Goal: Find specific page/section: Find specific page/section

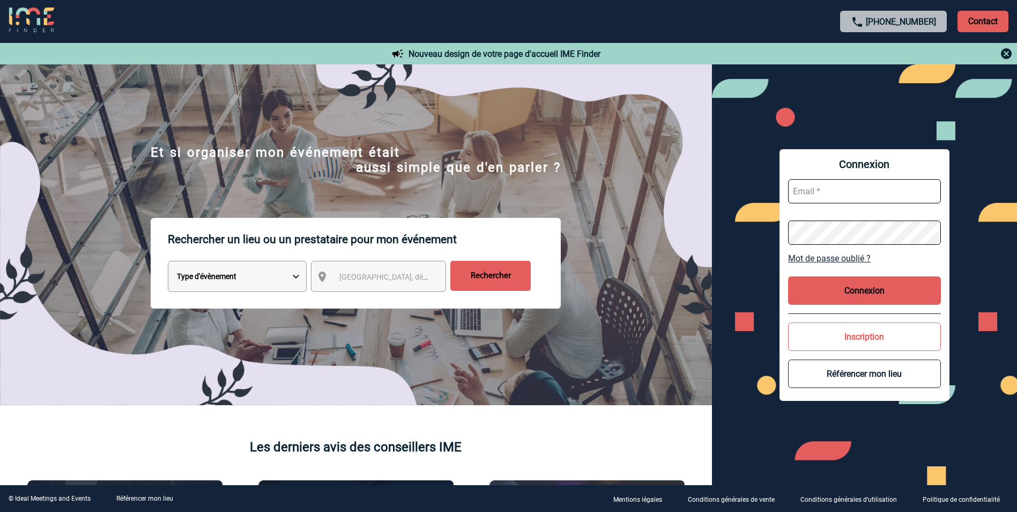
type input "mgerard@ime-groupe.com"
click at [832, 290] on button "Connexion" at bounding box center [864, 290] width 153 height 28
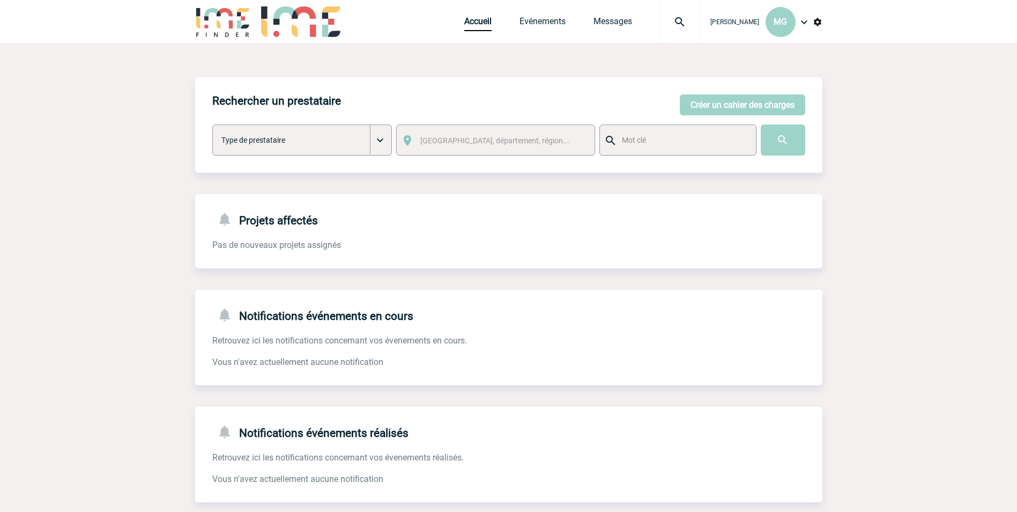
click at [677, 22] on img at bounding box center [680, 22] width 39 height 13
drag, startPoint x: 599, startPoint y: 80, endPoint x: 613, endPoint y: 90, distance: 16.5
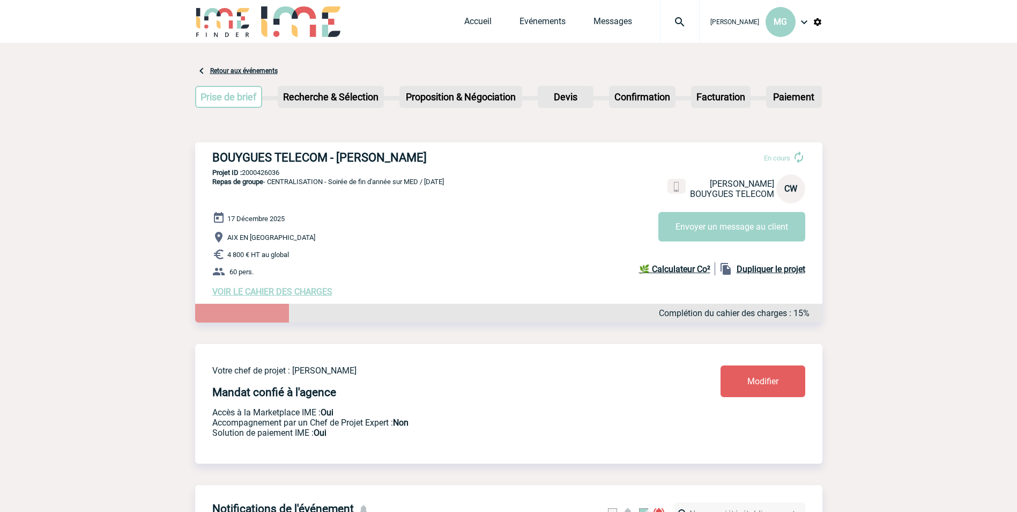
drag, startPoint x: 445, startPoint y: 158, endPoint x: 200, endPoint y: 139, distance: 245.7
copy h3 "BOUYGUES TELECOM - Candice WANTIEZ"
click at [275, 173] on p "Projet ID : 2000426036" at bounding box center [508, 172] width 627 height 8
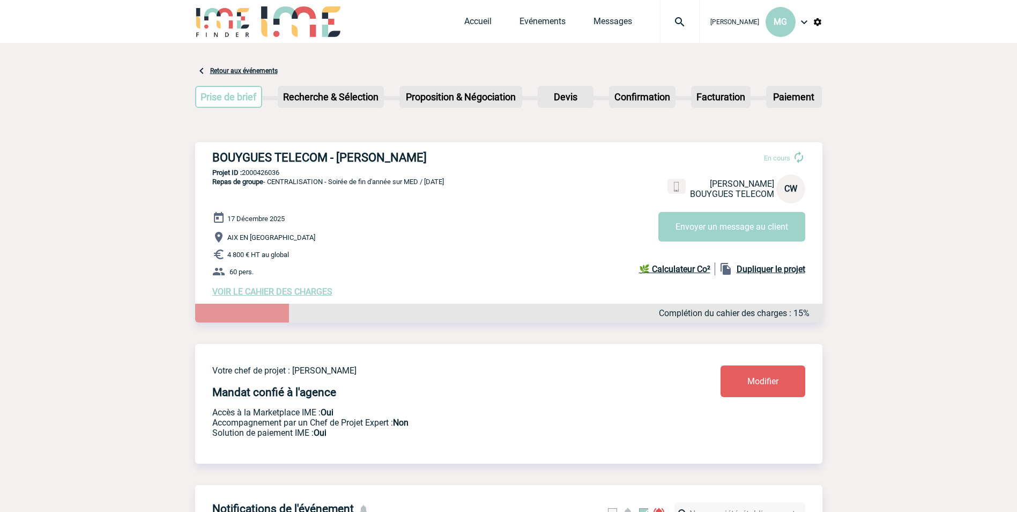
copy p "2000426036"
click at [301, 183] on span "Repas de groupe - CENTRALISATION - Soirée de fin d'année sur MED / Mercredi 17 …" at bounding box center [328, 181] width 232 height 8
copy span "CENTRALISATION"
drag, startPoint x: 213, startPoint y: 158, endPoint x: 325, endPoint y: 151, distance: 112.3
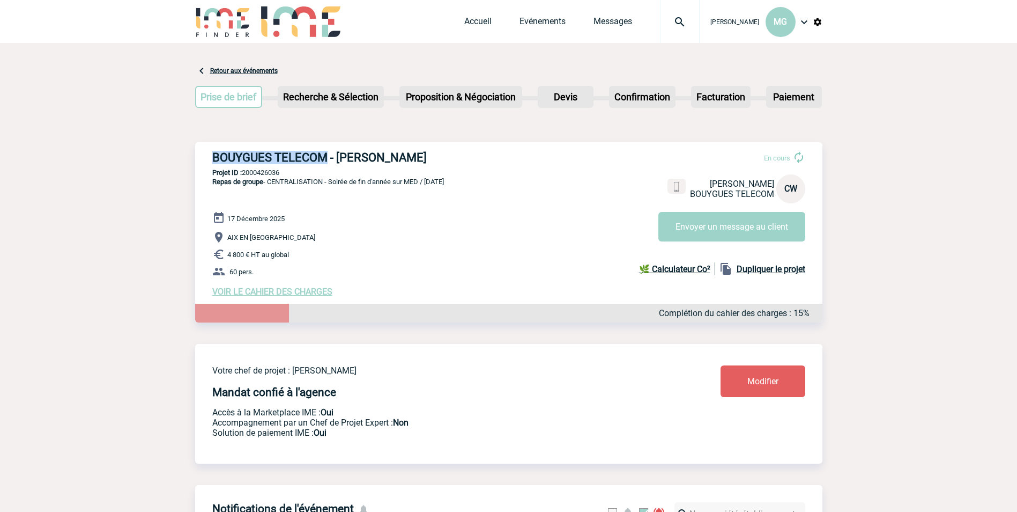
click at [325, 151] on div "BOUYGUES TELECOM - Candice WANTIEZ En cours Candice WANTIEZ BOUYGUES TELECOM CW…" at bounding box center [508, 223] width 627 height 163
drag, startPoint x: 325, startPoint y: 151, endPoint x: 321, endPoint y: 155, distance: 6.8
copy h3 "BOUYGUES TELECOM"
